Goal: Transaction & Acquisition: Purchase product/service

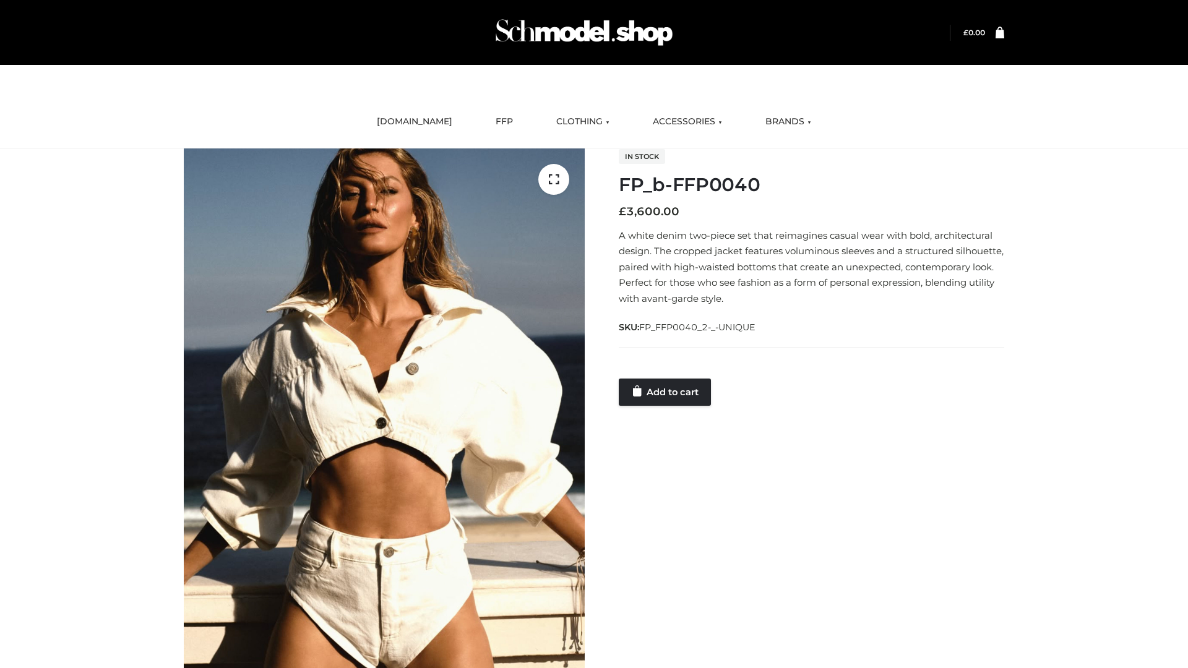
click at [666, 392] on link "Add to cart" at bounding box center [665, 392] width 92 height 27
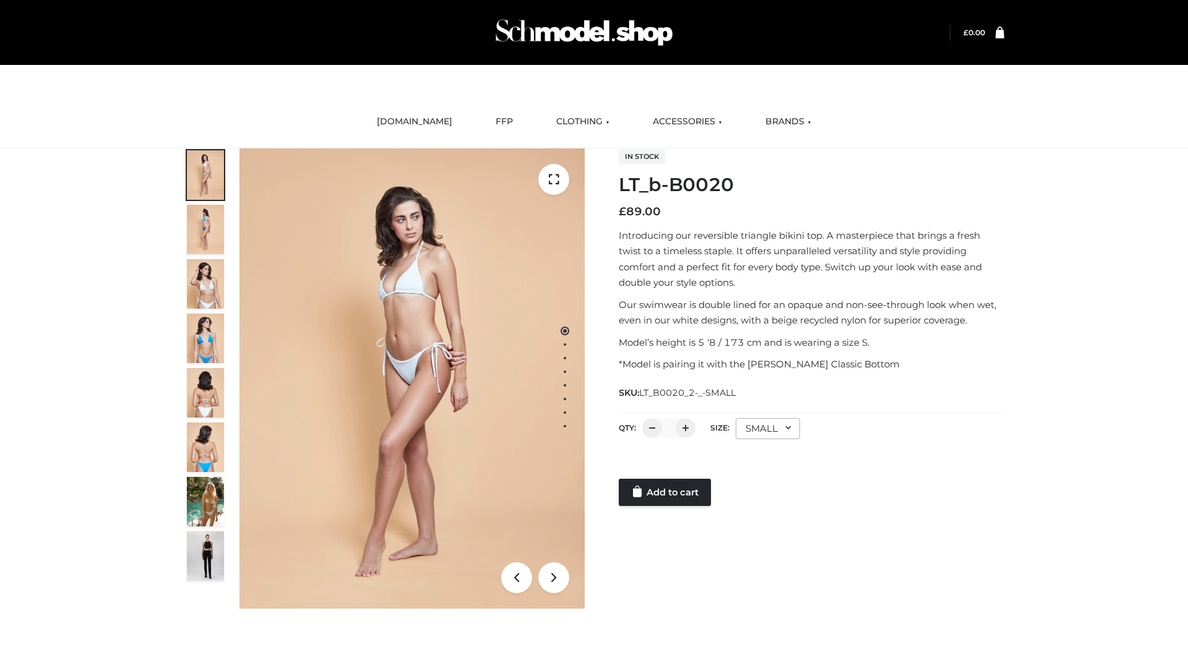
click at [666, 492] on link "Add to cart" at bounding box center [665, 492] width 92 height 27
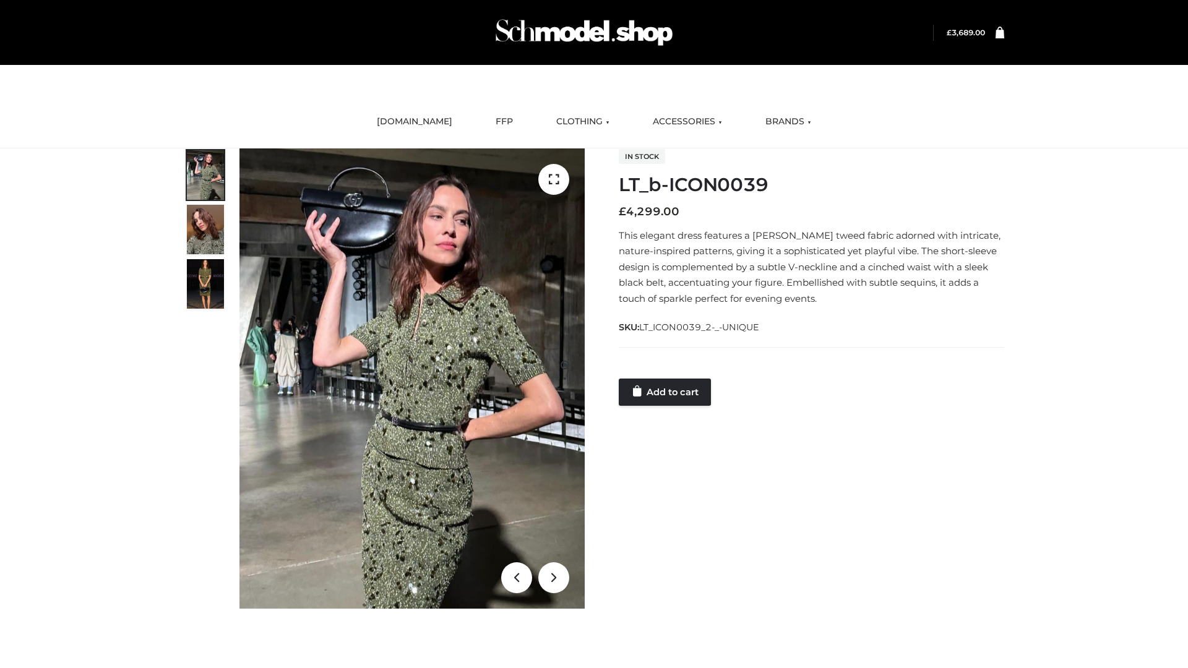
click at [666, 392] on link "Add to cart" at bounding box center [665, 392] width 92 height 27
